Goal: Information Seeking & Learning: Learn about a topic

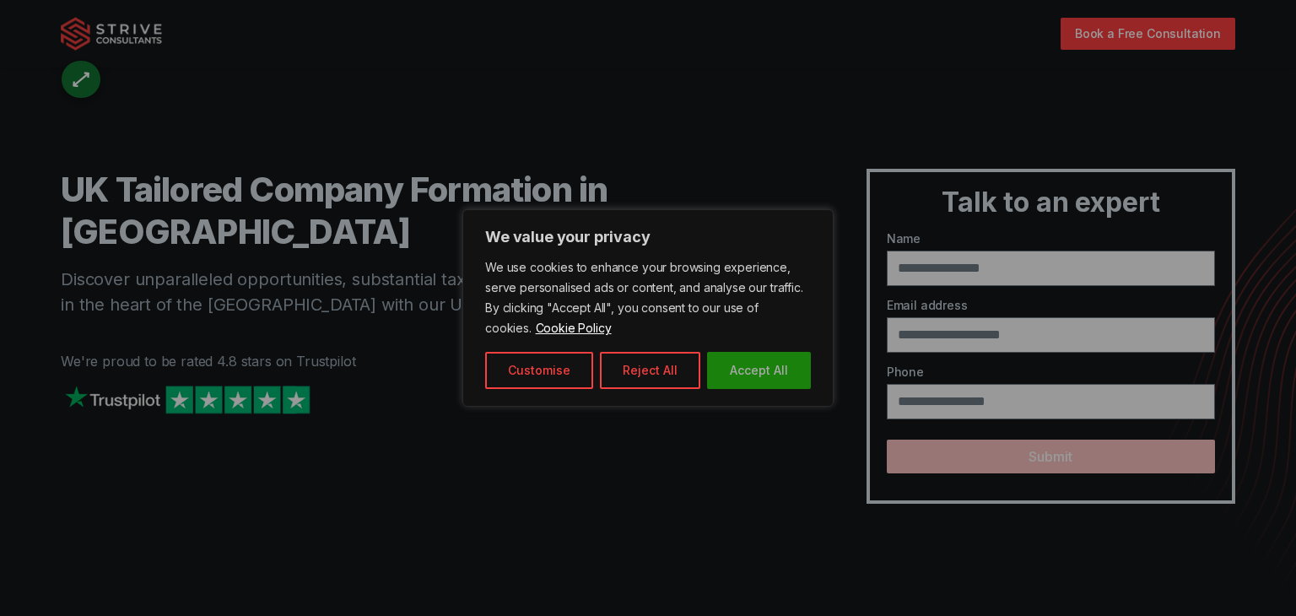
click at [754, 359] on button "Accept All" at bounding box center [759, 370] width 104 height 37
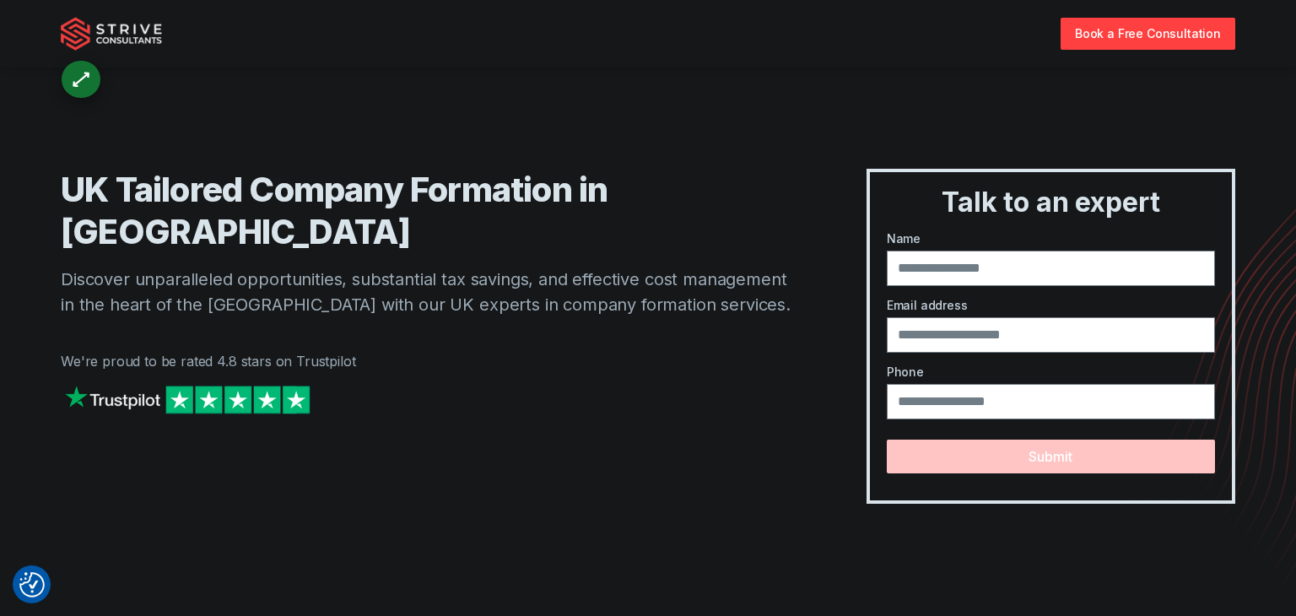
scroll to position [4124, 0]
